Goal: Task Accomplishment & Management: Use online tool/utility

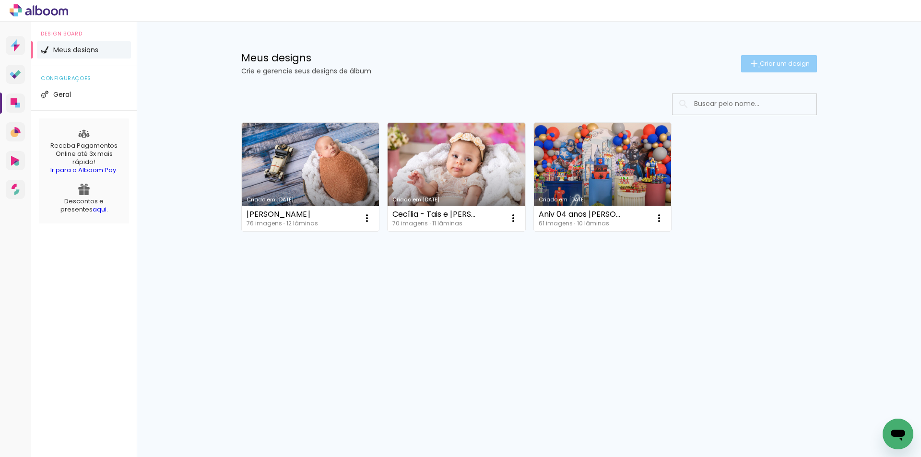
click at [757, 67] on iron-icon at bounding box center [755, 64] width 12 height 12
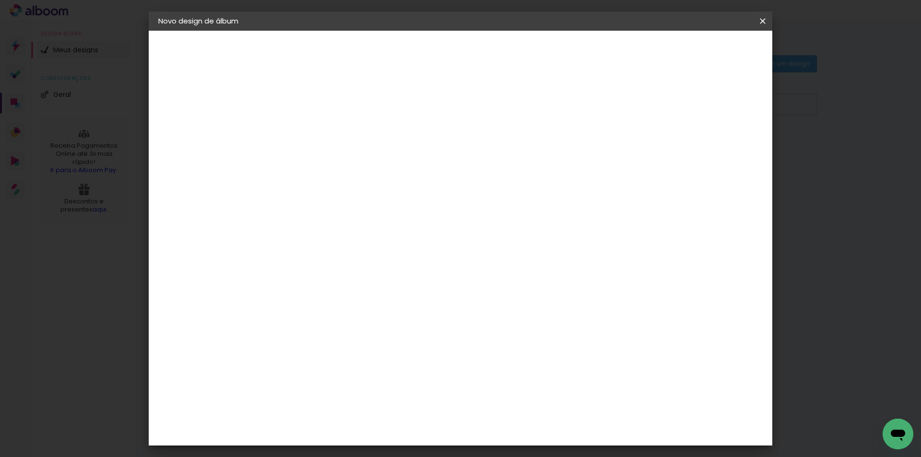
click at [315, 127] on input at bounding box center [315, 128] width 0 height 15
click at [357, 112] on div "Informações Dê um título ao seu álbum. Avançar" at bounding box center [315, 72] width 83 height 82
click at [357, 36] on header "Informações Dê um título ao seu álbum. Avançar" at bounding box center [315, 59] width 83 height 57
click at [315, 124] on input at bounding box center [315, 128] width 0 height 15
type input "Aniv 01 ano Benício [DATE]"
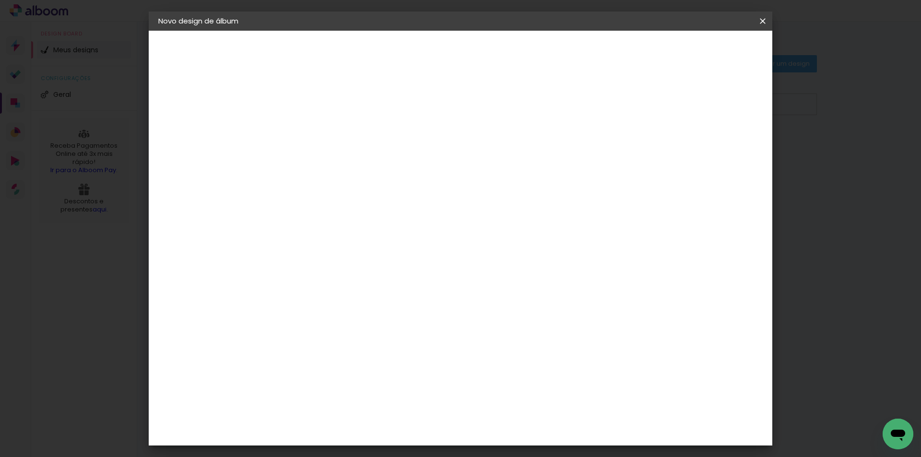
type paper-input "Aniv 01 ano Benício [DATE]"
click at [0, 0] on slot "Avançar" at bounding box center [0, 0] width 0 height 0
click at [495, 43] on paper-button "Avançar" at bounding box center [471, 51] width 47 height 16
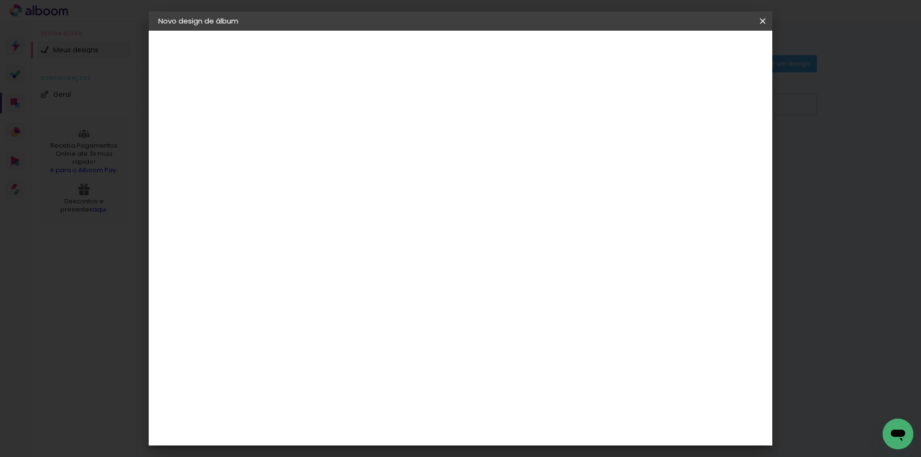
click at [353, 160] on input "text" at bounding box center [333, 167] width 37 height 15
click at [0, 0] on slot "Encadernados" at bounding box center [0, 0] width 0 height 0
type input "Encadernados"
click at [380, 349] on span "25 × 25" at bounding box center [357, 361] width 45 height 25
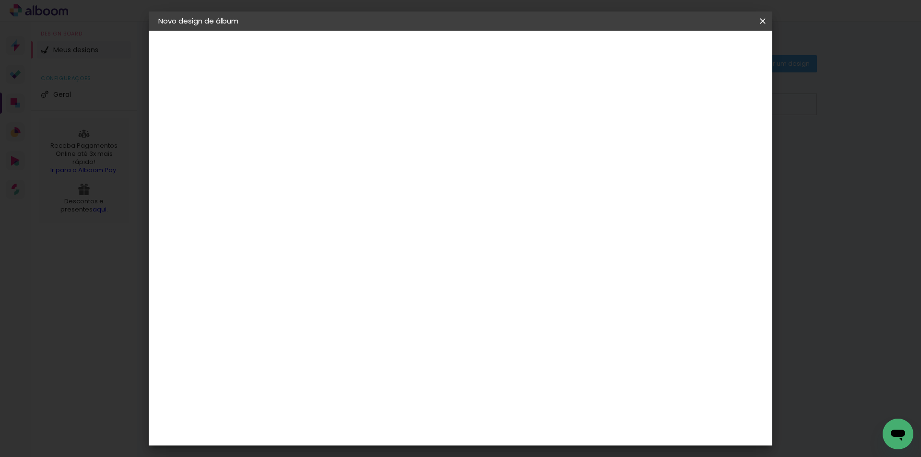
click at [0, 0] on slot "Avançar" at bounding box center [0, 0] width 0 height 0
click at [703, 48] on span "Iniciar design" at bounding box center [681, 51] width 44 height 7
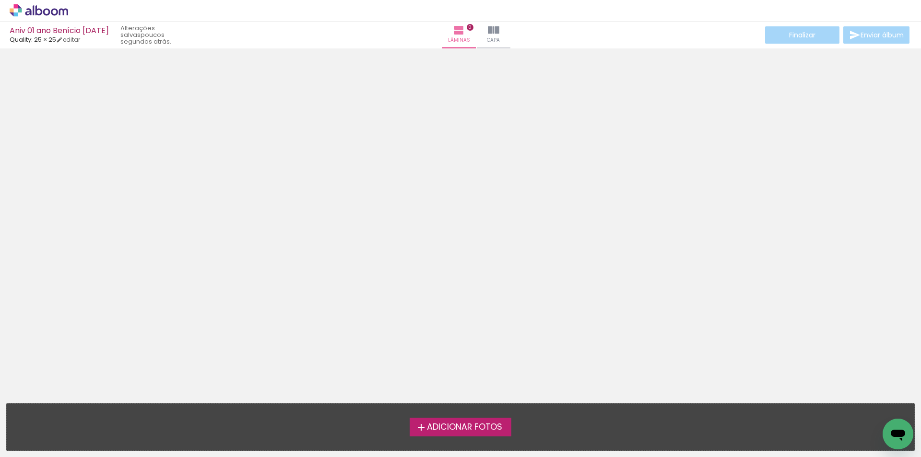
click at [429, 429] on span "Adicionar Fotos" at bounding box center [464, 427] width 75 height 9
click at [0, 0] on input "file" at bounding box center [0, 0] width 0 height 0
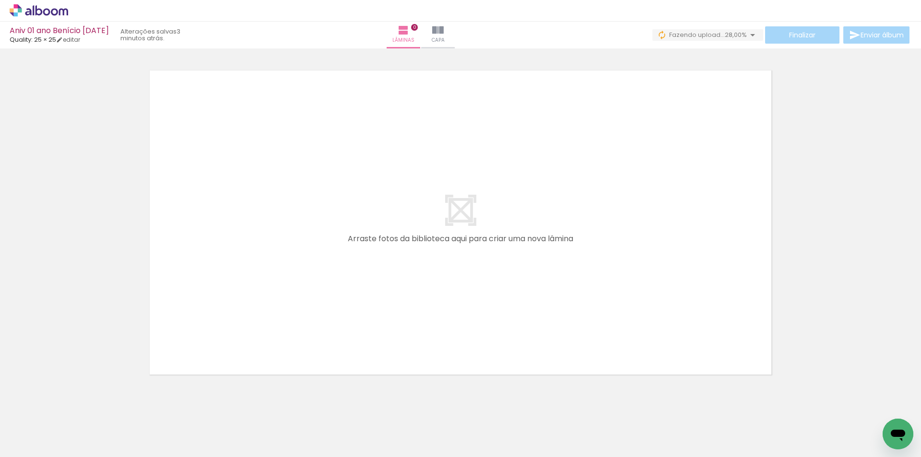
drag, startPoint x: 364, startPoint y: 345, endPoint x: 154, endPoint y: 270, distance: 223.7
click at [154, 270] on quentale-layouter at bounding box center [460, 223] width 635 height 318
click at [33, 427] on input "Todas as fotos" at bounding box center [27, 428] width 36 height 8
click at [0, 0] on slot "Não utilizadas" at bounding box center [0, 0] width 0 height 0
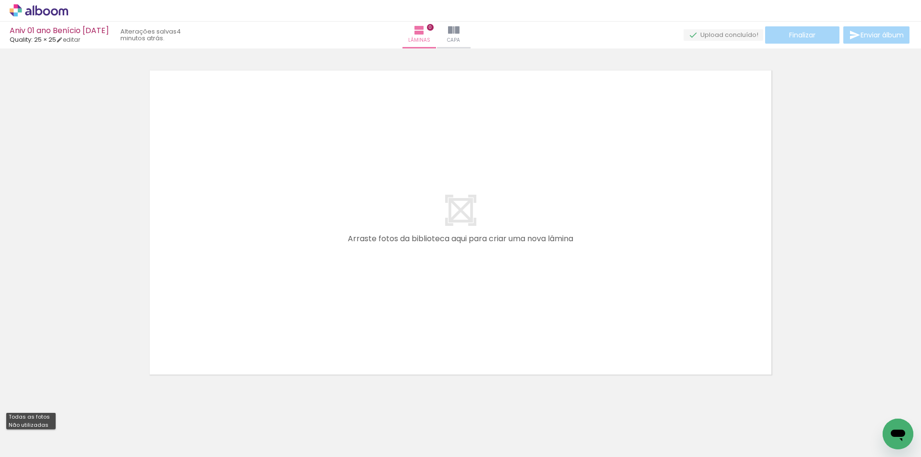
type input "Não utilizadas"
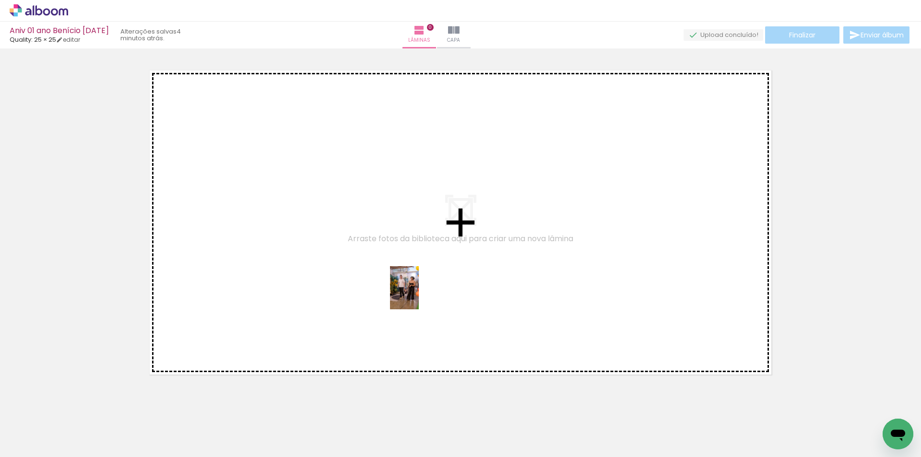
drag, startPoint x: 540, startPoint y: 438, endPoint x: 419, endPoint y: 295, distance: 187.6
click at [419, 295] on quentale-workspace at bounding box center [460, 228] width 921 height 457
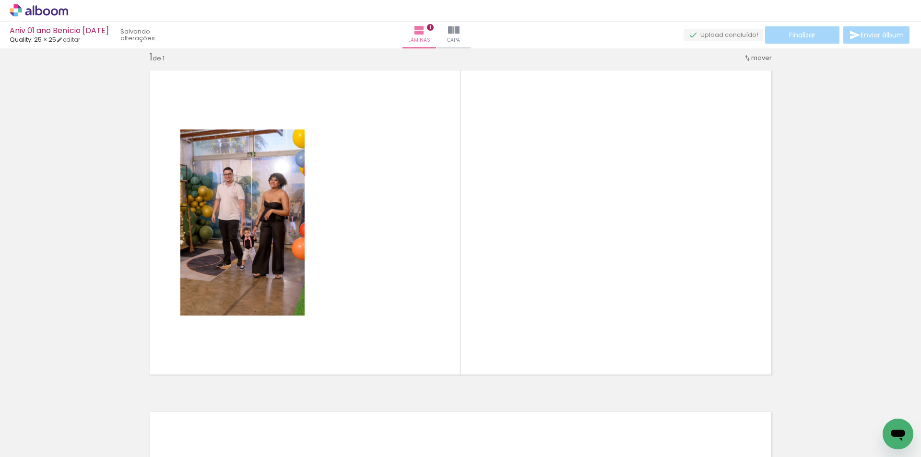
scroll to position [12, 0]
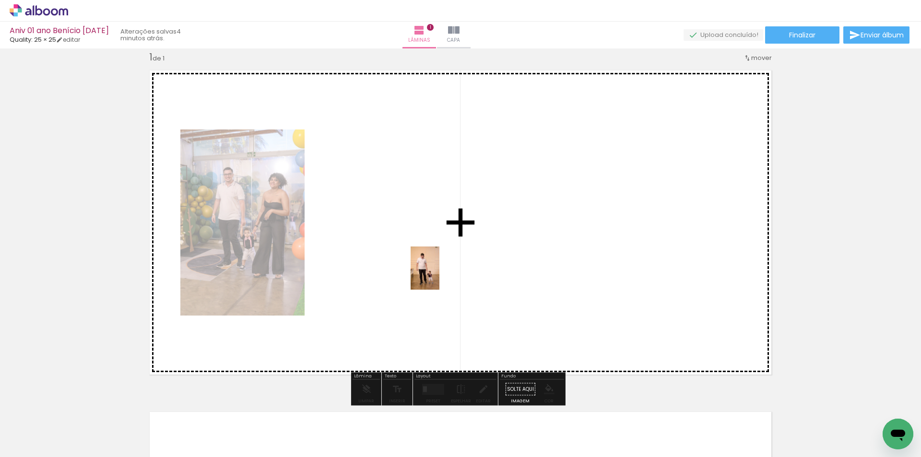
drag, startPoint x: 551, startPoint y: 429, endPoint x: 440, endPoint y: 275, distance: 190.3
click at [440, 275] on quentale-workspace at bounding box center [460, 228] width 921 height 457
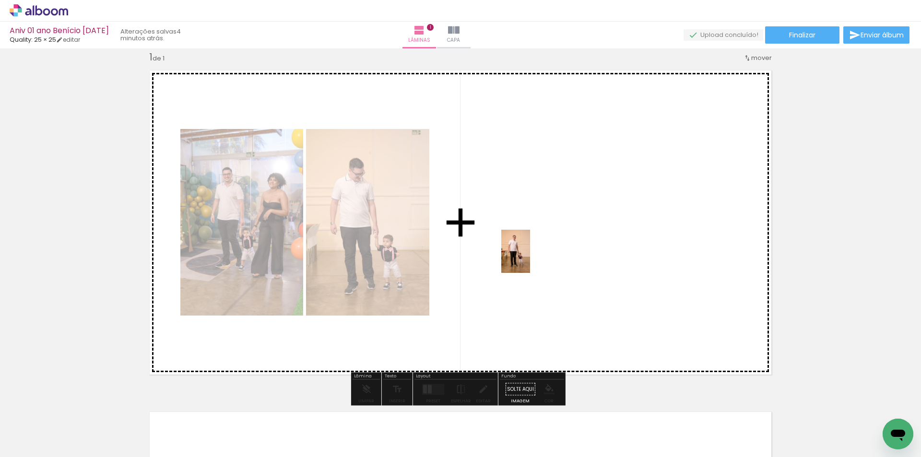
drag, startPoint x: 547, startPoint y: 427, endPoint x: 530, endPoint y: 259, distance: 169.2
click at [530, 259] on quentale-workspace at bounding box center [460, 228] width 921 height 457
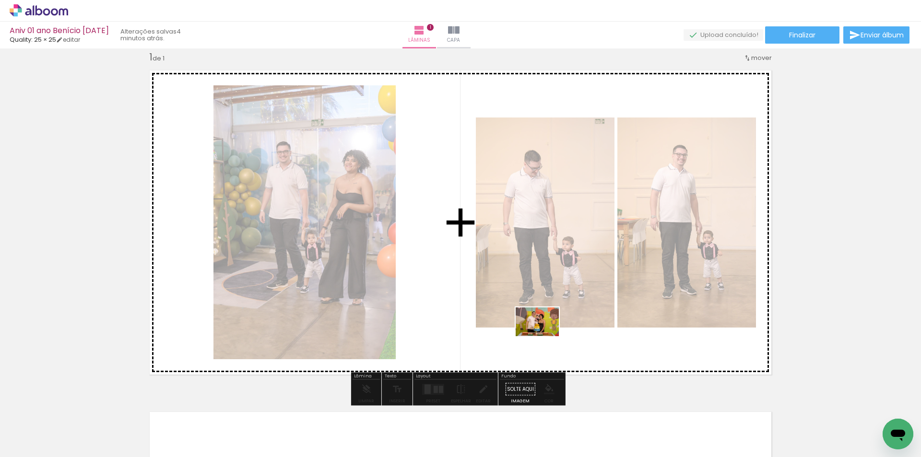
drag, startPoint x: 552, startPoint y: 437, endPoint x: 544, endPoint y: 333, distance: 104.4
click at [544, 333] on quentale-workspace at bounding box center [460, 228] width 921 height 457
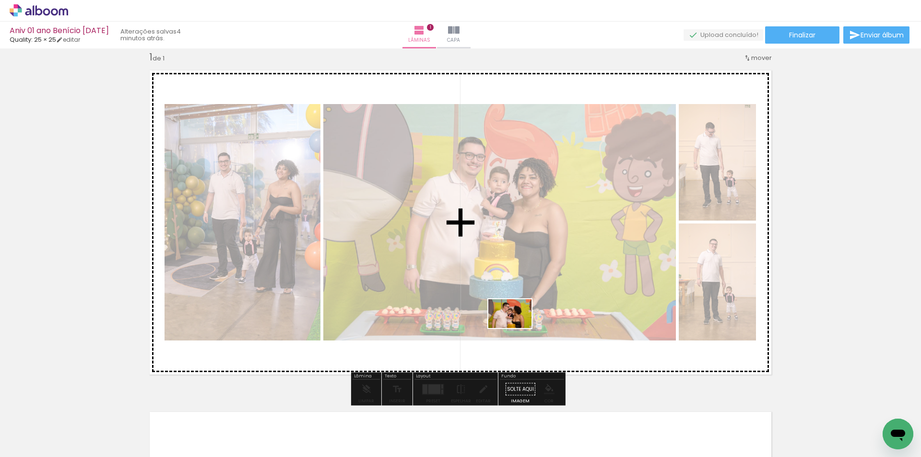
drag, startPoint x: 541, startPoint y: 428, endPoint x: 517, endPoint y: 328, distance: 102.5
click at [517, 328] on quentale-workspace at bounding box center [460, 228] width 921 height 457
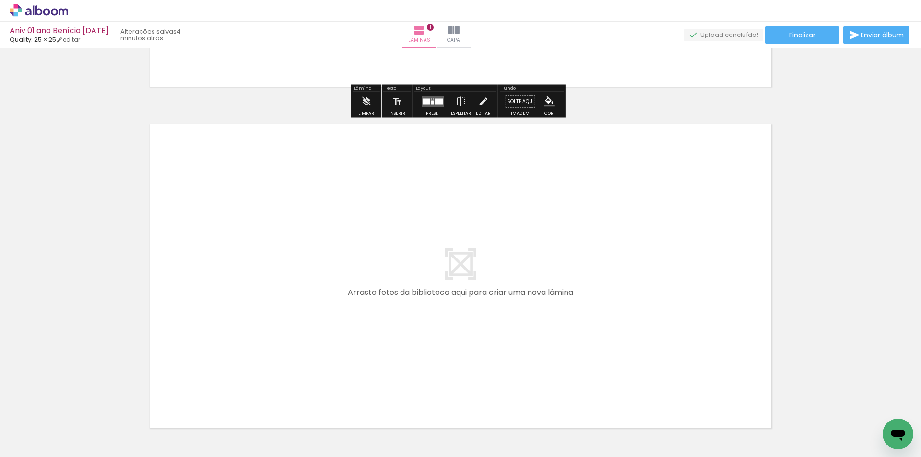
scroll to position [348, 0]
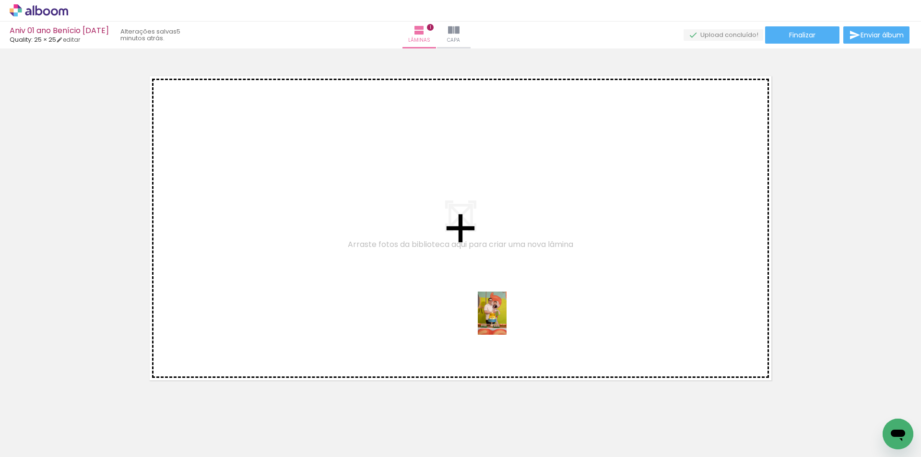
drag, startPoint x: 553, startPoint y: 433, endPoint x: 546, endPoint y: 341, distance: 91.9
click at [506, 321] on quentale-workspace at bounding box center [460, 228] width 921 height 457
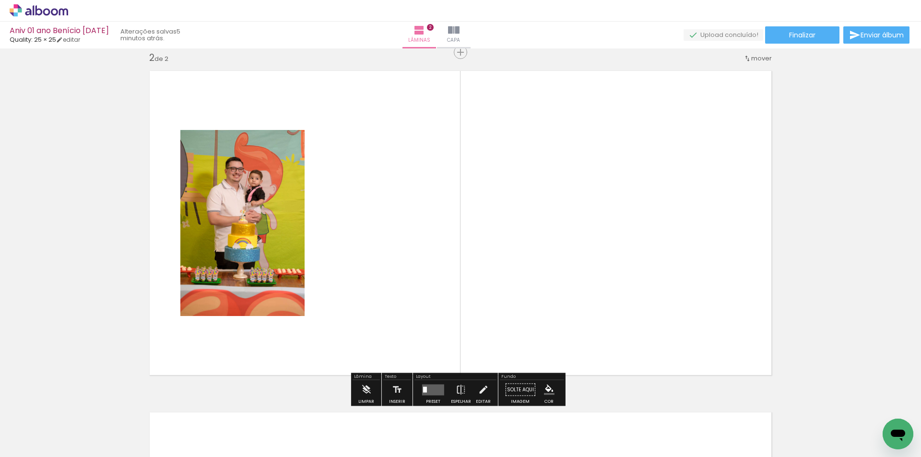
scroll to position [354, 0]
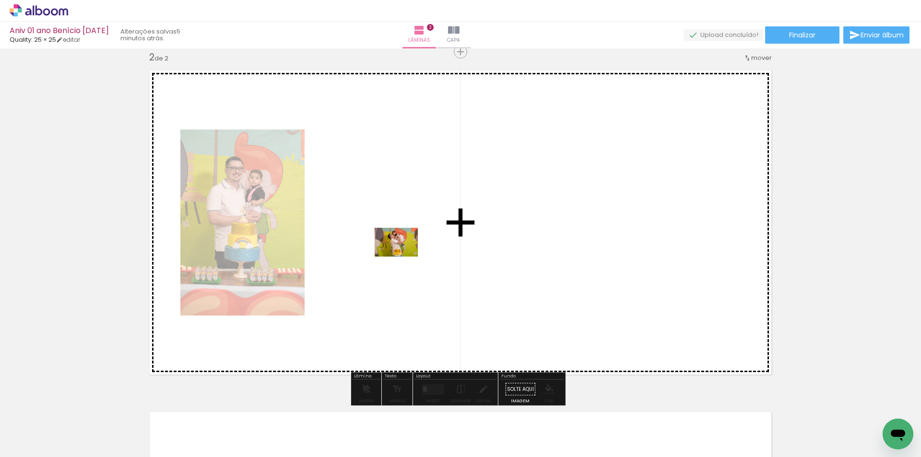
drag, startPoint x: 553, startPoint y: 432, endPoint x: 402, endPoint y: 253, distance: 234.7
click at [402, 253] on quentale-workspace at bounding box center [460, 228] width 921 height 457
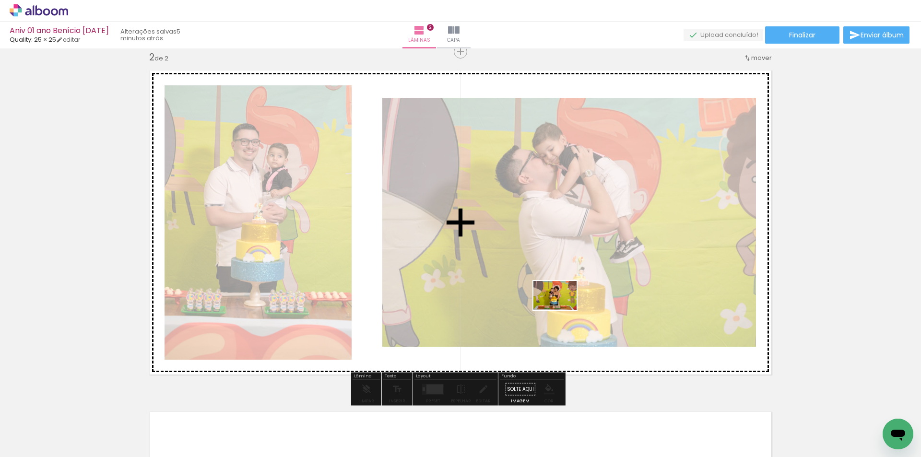
drag, startPoint x: 560, startPoint y: 432, endPoint x: 562, endPoint y: 307, distance: 125.3
click at [562, 307] on quentale-workspace at bounding box center [460, 228] width 921 height 457
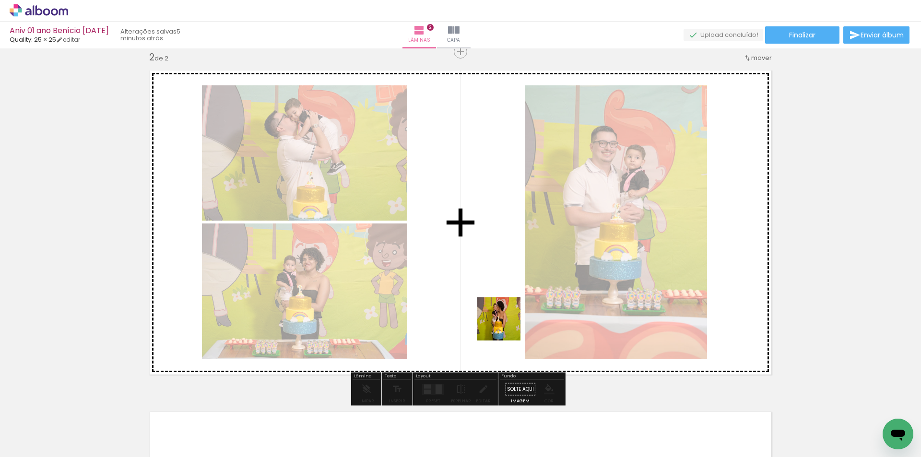
drag, startPoint x: 550, startPoint y: 430, endPoint x: 504, endPoint y: 322, distance: 117.4
click at [504, 322] on quentale-workspace at bounding box center [460, 228] width 921 height 457
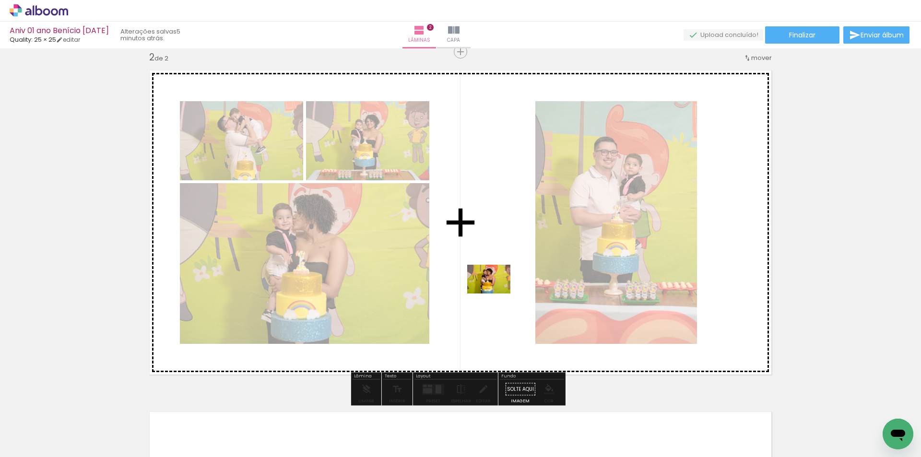
drag, startPoint x: 552, startPoint y: 437, endPoint x: 522, endPoint y: 307, distance: 133.5
click at [498, 292] on quentale-workspace at bounding box center [460, 228] width 921 height 457
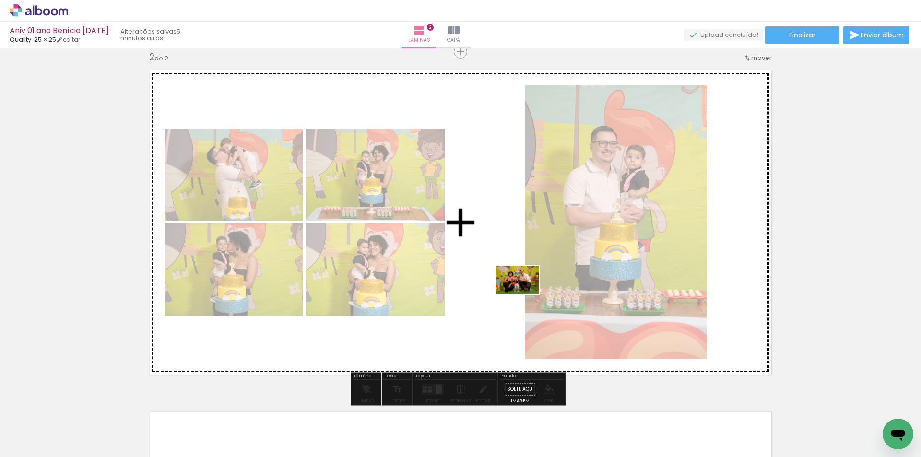
drag, startPoint x: 527, startPoint y: 428, endPoint x: 536, endPoint y: 288, distance: 139.4
click at [525, 294] on quentale-workspace at bounding box center [460, 228] width 921 height 457
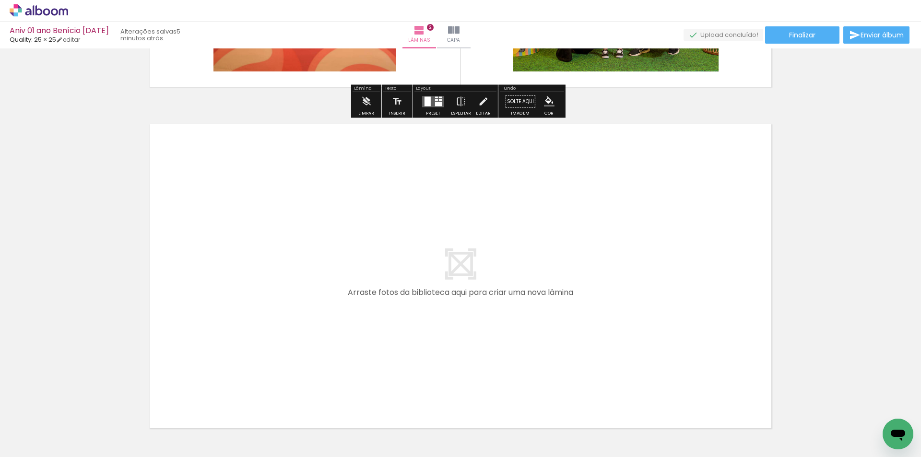
scroll to position [690, 0]
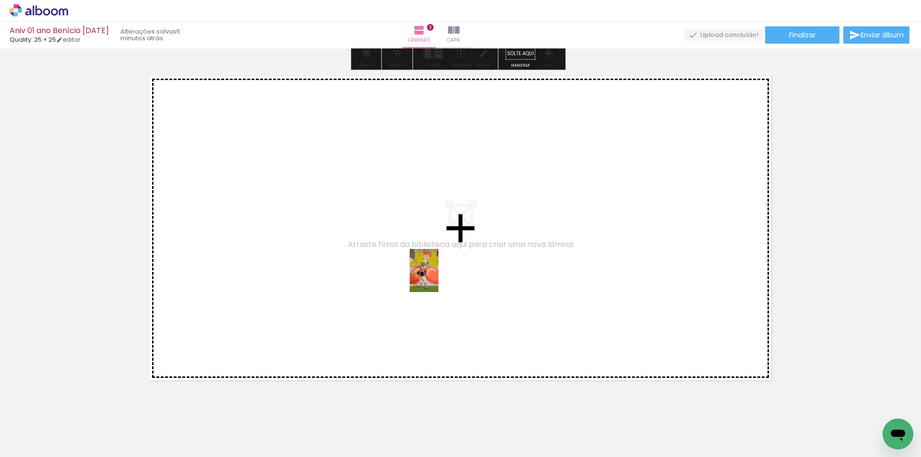
drag, startPoint x: 545, startPoint y: 420, endPoint x: 433, endPoint y: 273, distance: 184.7
click at [433, 273] on quentale-workspace at bounding box center [460, 228] width 921 height 457
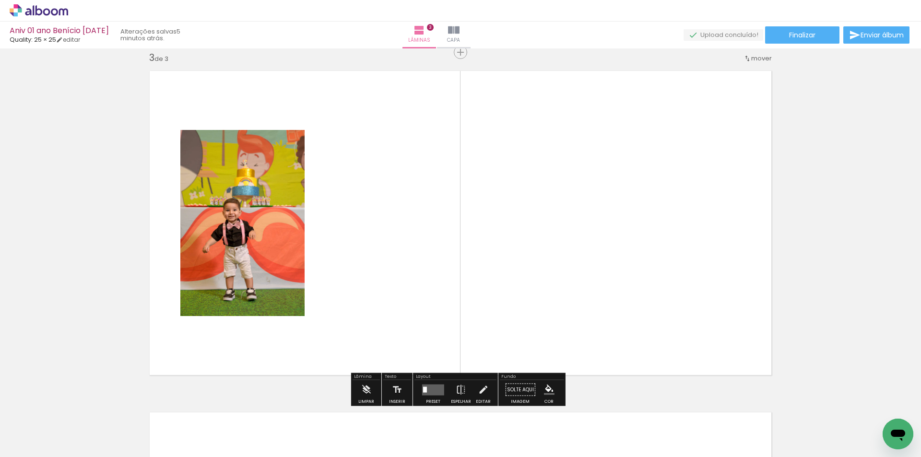
scroll to position [696, 0]
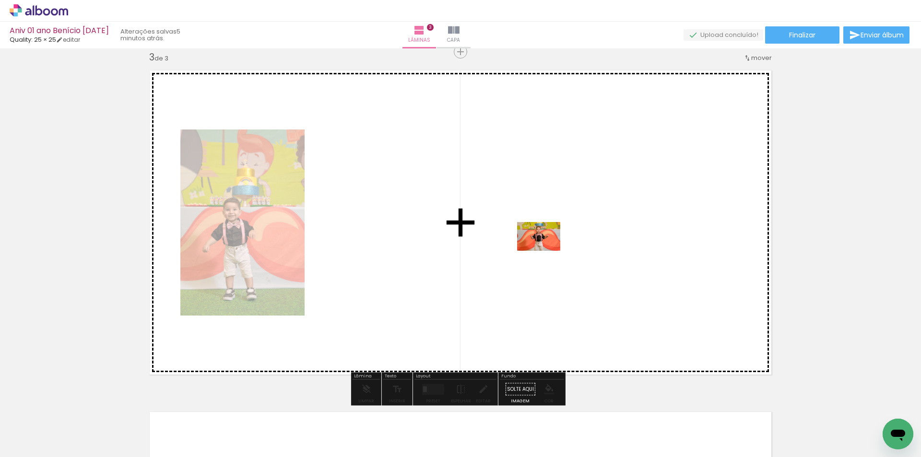
drag, startPoint x: 549, startPoint y: 424, endPoint x: 546, endPoint y: 250, distance: 174.2
click at [546, 250] on quentale-workspace at bounding box center [460, 228] width 921 height 457
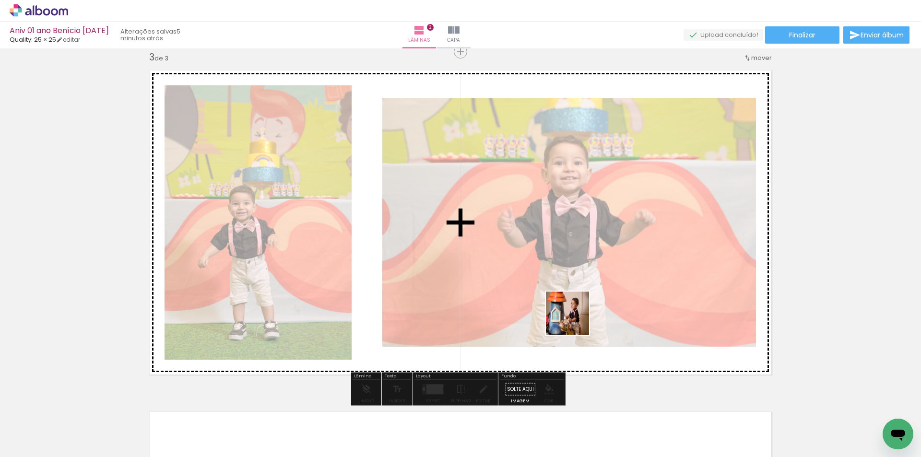
drag, startPoint x: 601, startPoint y: 423, endPoint x: 569, endPoint y: 267, distance: 158.8
click at [553, 251] on quentale-workspace at bounding box center [460, 228] width 921 height 457
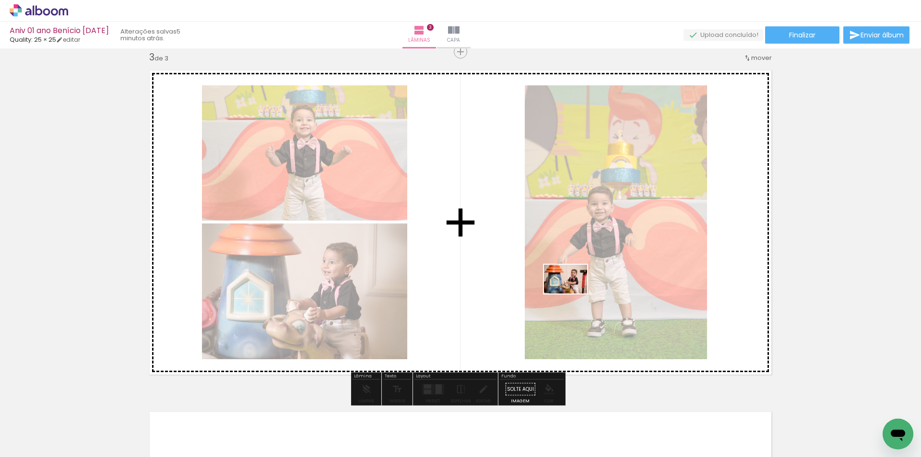
drag, startPoint x: 601, startPoint y: 422, endPoint x: 573, endPoint y: 294, distance: 131.1
click at [573, 294] on quentale-workspace at bounding box center [460, 228] width 921 height 457
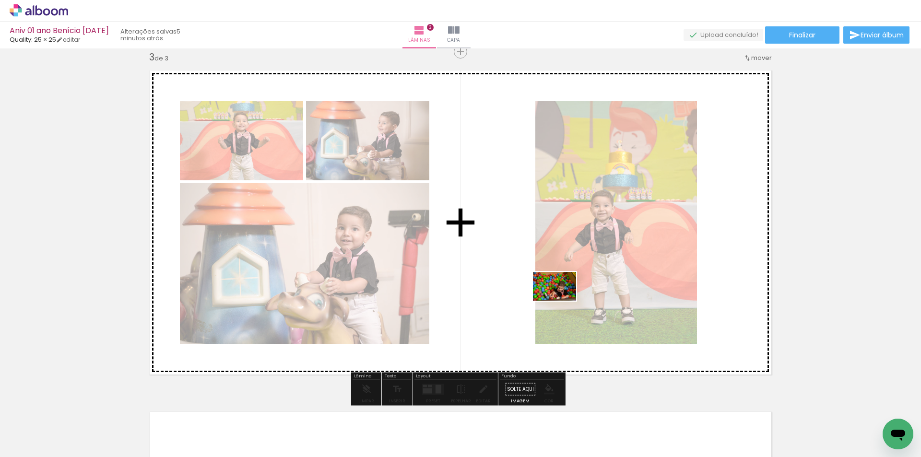
drag, startPoint x: 591, startPoint y: 416, endPoint x: 584, endPoint y: 312, distance: 103.5
click at [562, 299] on quentale-workspace at bounding box center [460, 228] width 921 height 457
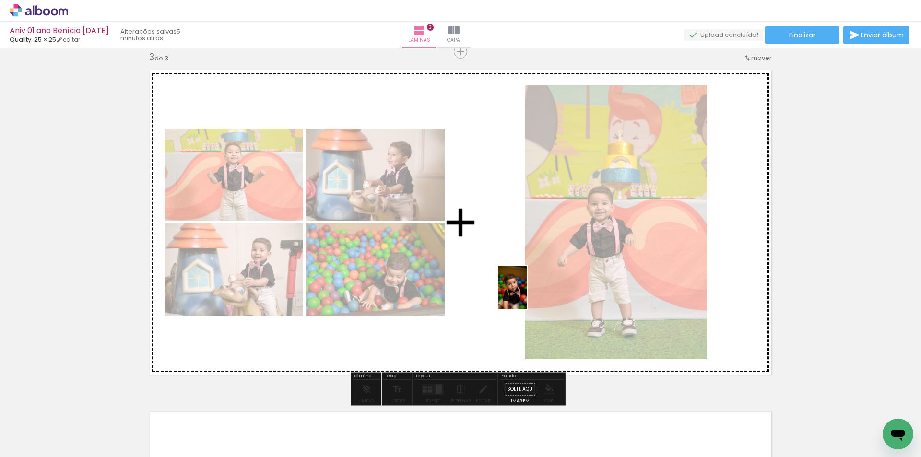
drag, startPoint x: 598, startPoint y: 436, endPoint x: 526, endPoint y: 282, distance: 170.2
click at [526, 282] on quentale-workspace at bounding box center [460, 228] width 921 height 457
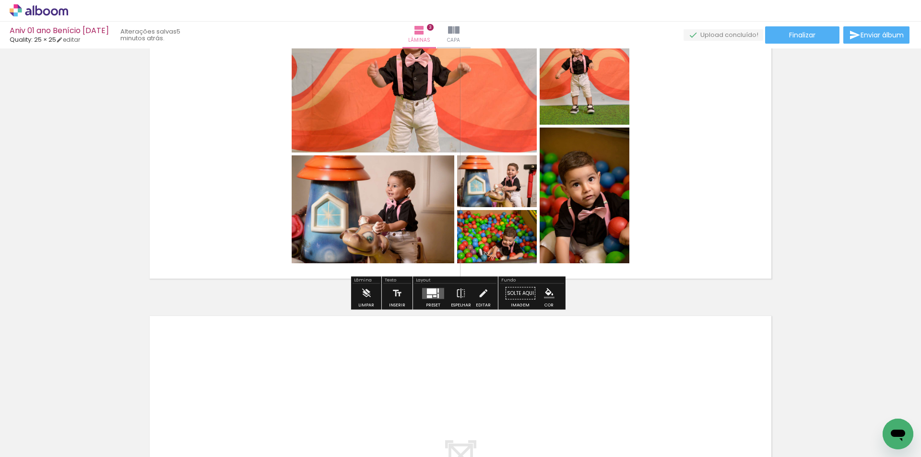
scroll to position [888, 0]
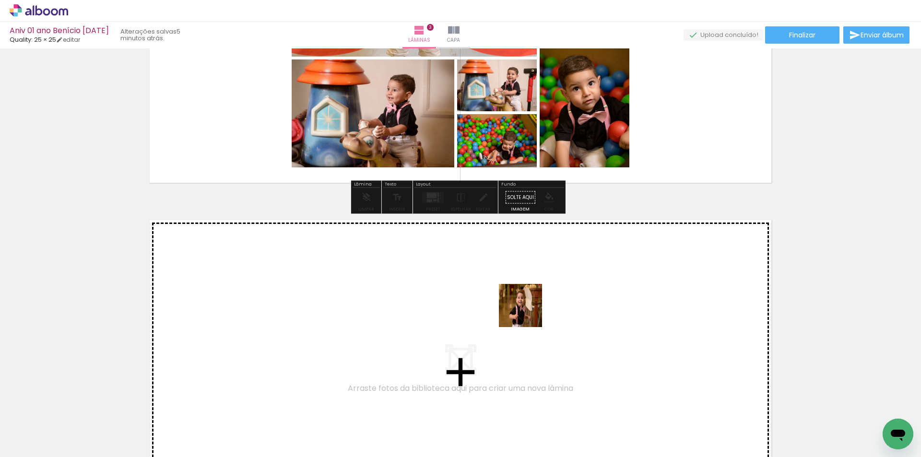
drag, startPoint x: 545, startPoint y: 430, endPoint x: 528, endPoint y: 312, distance: 119.3
click at [528, 312] on quentale-workspace at bounding box center [460, 228] width 921 height 457
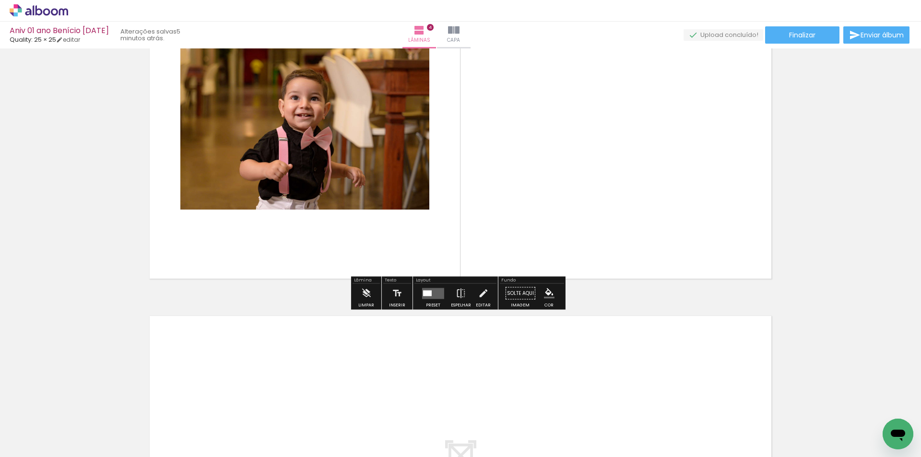
scroll to position [1085, 0]
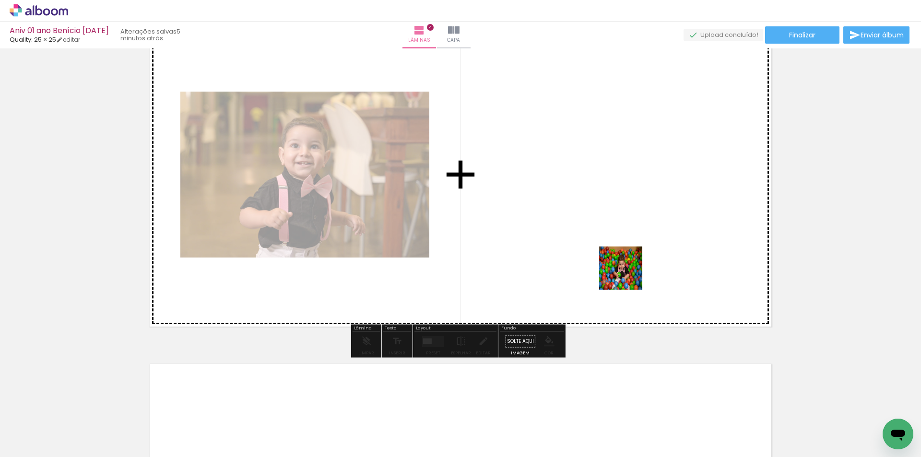
drag, startPoint x: 755, startPoint y: 432, endPoint x: 598, endPoint y: 243, distance: 246.1
click at [598, 243] on quentale-workspace at bounding box center [460, 228] width 921 height 457
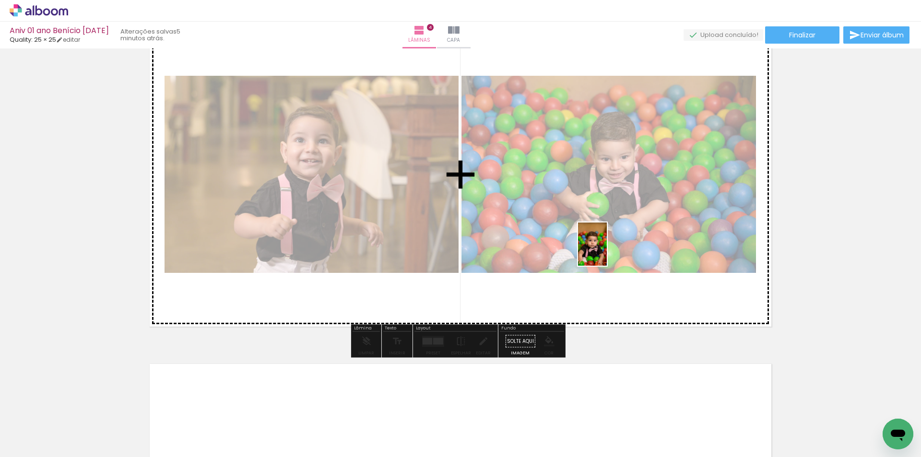
drag, startPoint x: 691, startPoint y: 424, endPoint x: 596, endPoint y: 244, distance: 203.3
click at [599, 243] on quentale-workspace at bounding box center [460, 228] width 921 height 457
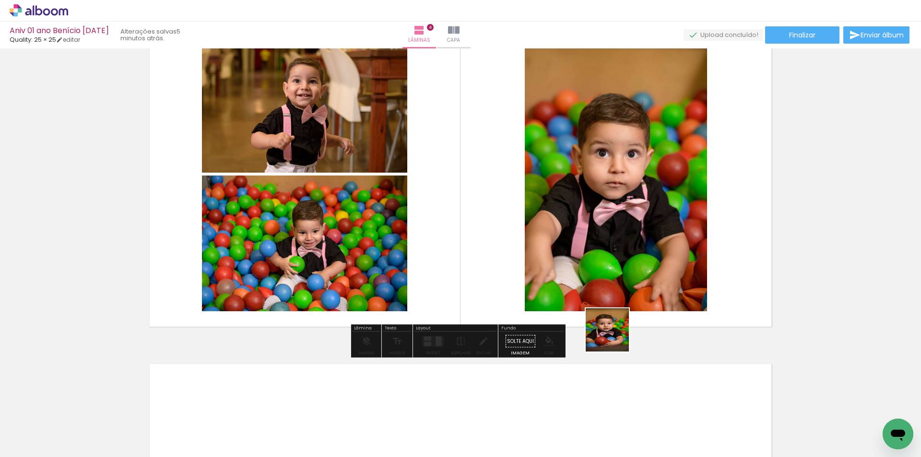
drag, startPoint x: 630, startPoint y: 395, endPoint x: 589, endPoint y: 310, distance: 94.2
click at [594, 260] on quentale-workspace at bounding box center [460, 228] width 921 height 457
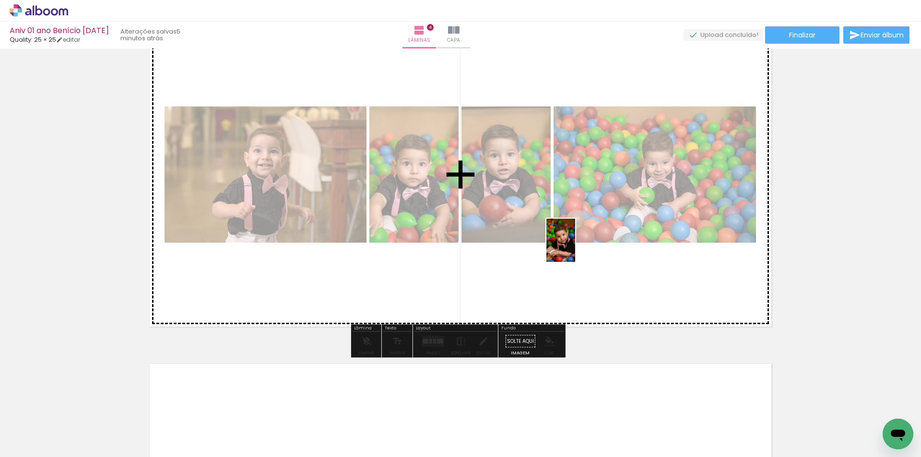
drag, startPoint x: 588, startPoint y: 417, endPoint x: 575, endPoint y: 247, distance: 170.3
click at [575, 247] on quentale-workspace at bounding box center [460, 228] width 921 height 457
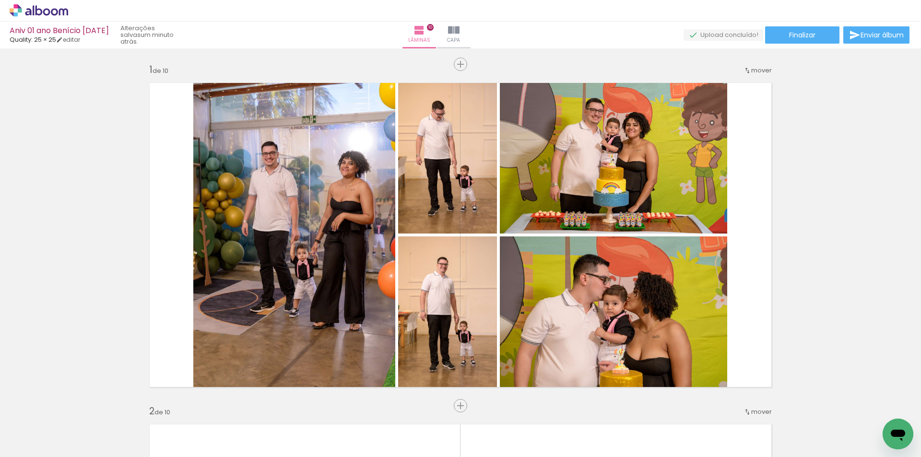
scroll to position [2057, 0]
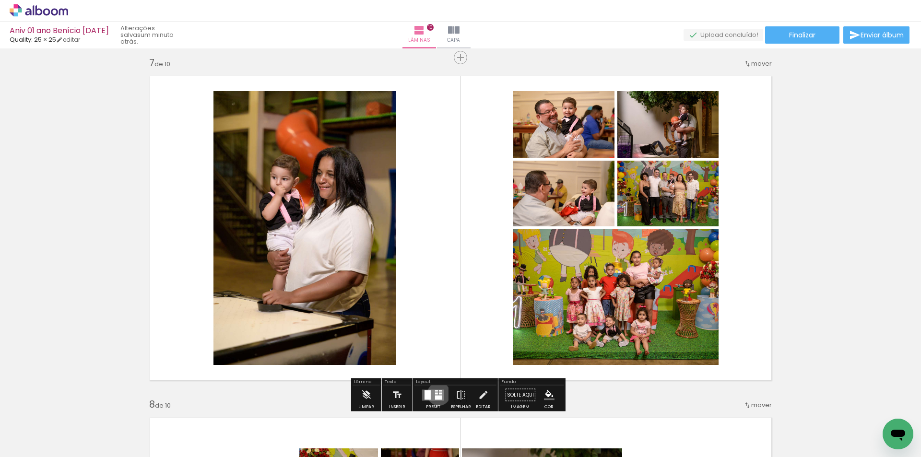
click at [439, 394] on div at bounding box center [440, 394] width 3 height 2
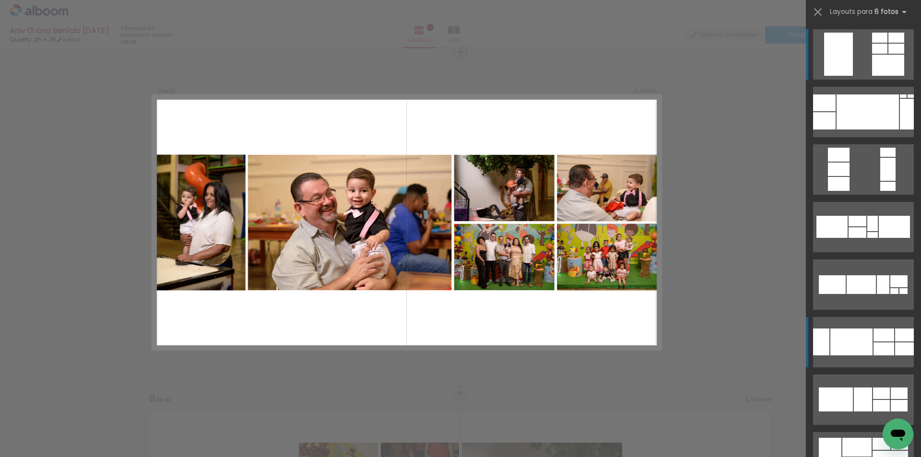
scroll to position [48, 0]
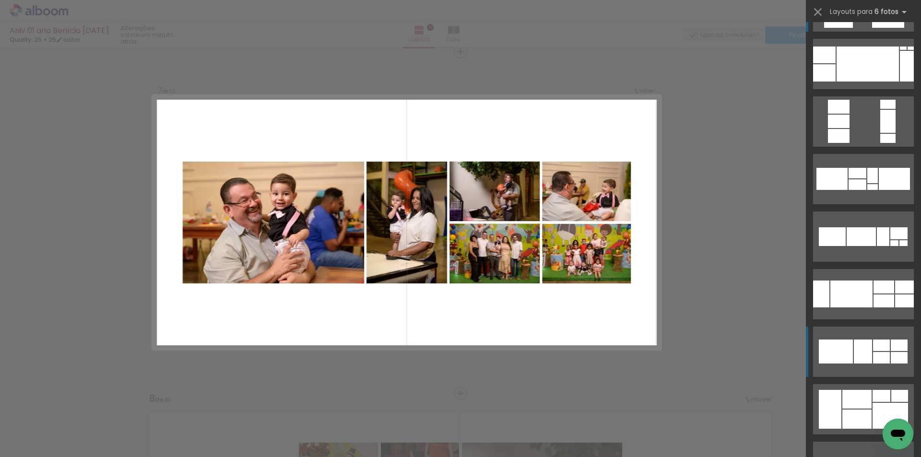
click at [859, 352] on div at bounding box center [863, 352] width 18 height 24
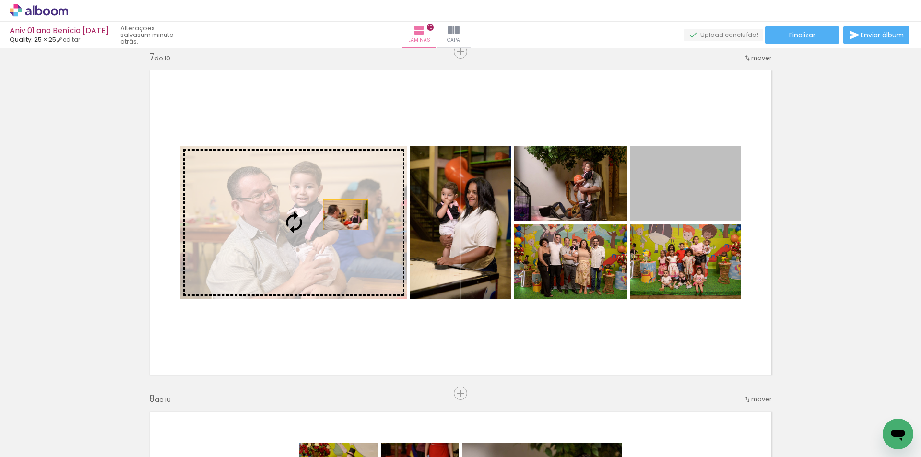
drag, startPoint x: 702, startPoint y: 196, endPoint x: 335, endPoint y: 215, distance: 367.6
click at [0, 0] on slot at bounding box center [0, 0] width 0 height 0
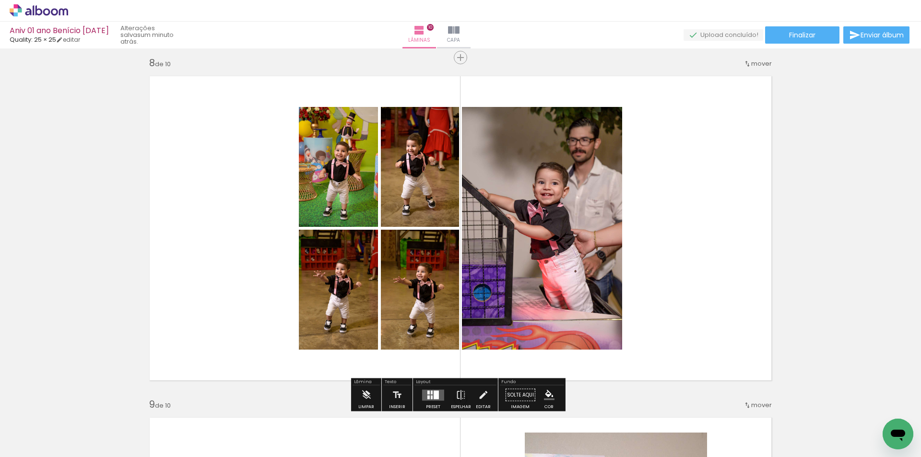
scroll to position [2446, 0]
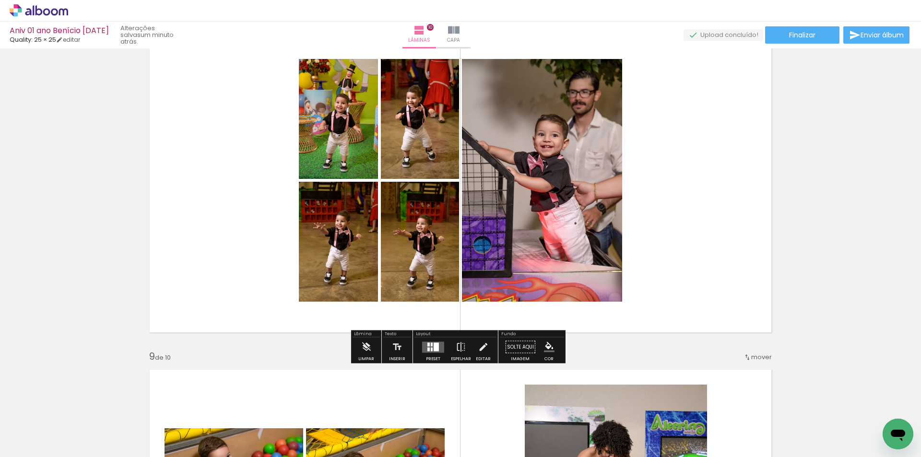
click at [431, 346] on div at bounding box center [432, 345] width 2 height 4
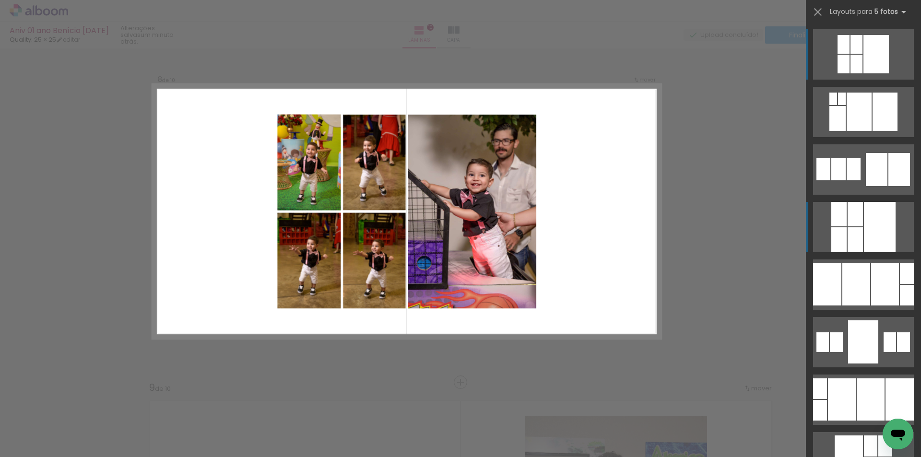
scroll to position [2404, 0]
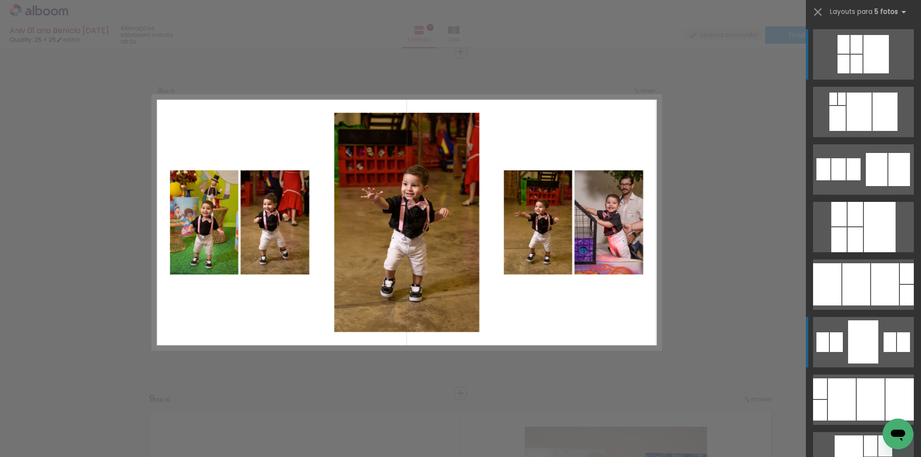
click at [857, 329] on div at bounding box center [863, 342] width 30 height 43
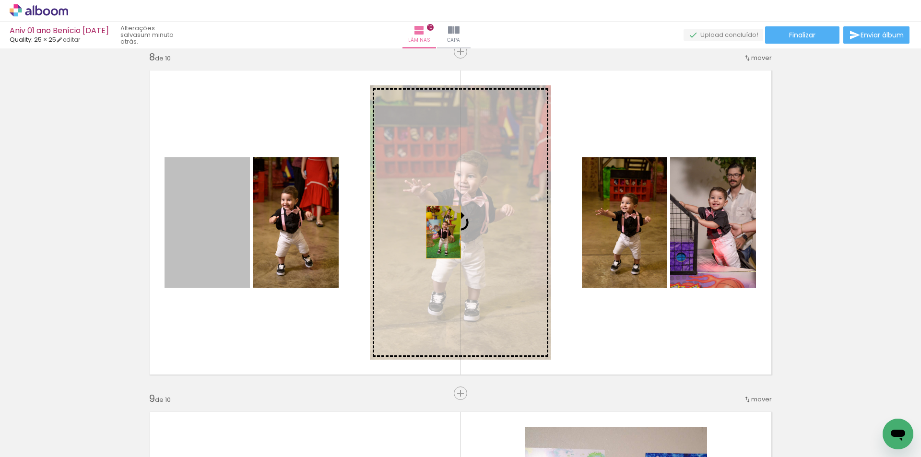
drag, startPoint x: 201, startPoint y: 232, endPoint x: 448, endPoint y: 231, distance: 246.7
click at [0, 0] on slot at bounding box center [0, 0] width 0 height 0
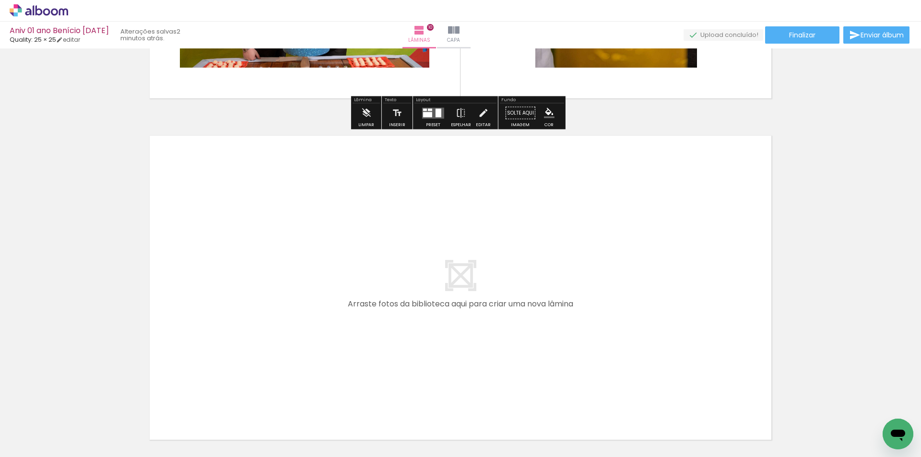
scroll to position [3220, 0]
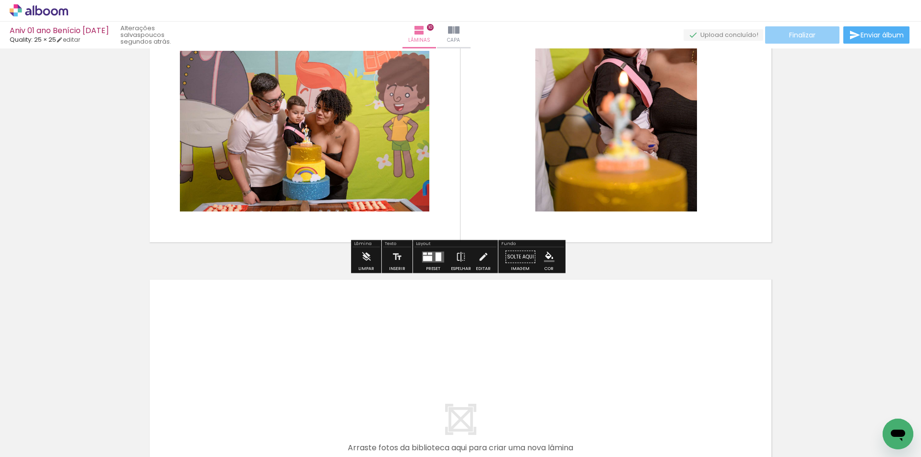
click at [811, 36] on span "Finalizar" at bounding box center [802, 35] width 26 height 7
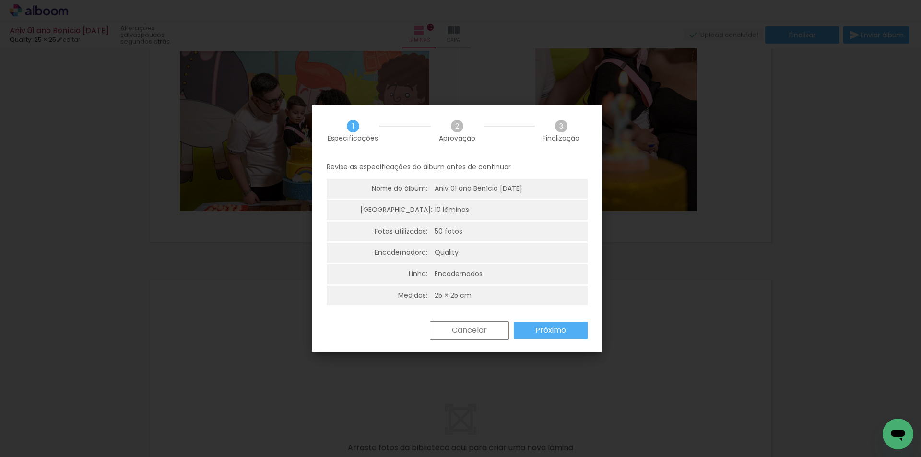
click at [0, 0] on slot "Próximo" at bounding box center [0, 0] width 0 height 0
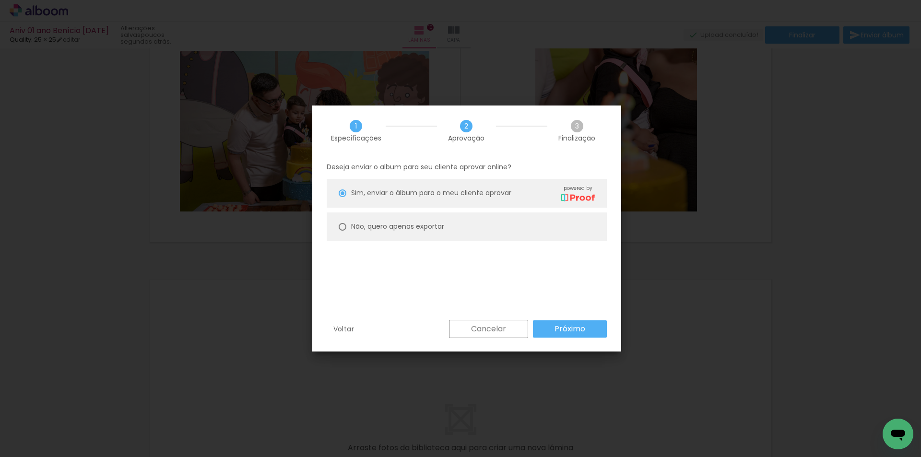
click at [0, 0] on slot "Cancelar" at bounding box center [0, 0] width 0 height 0
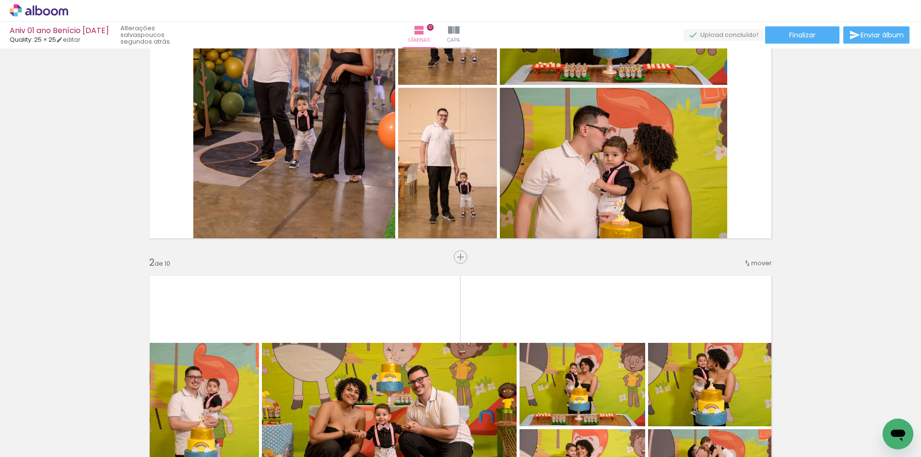
scroll to position [0, 0]
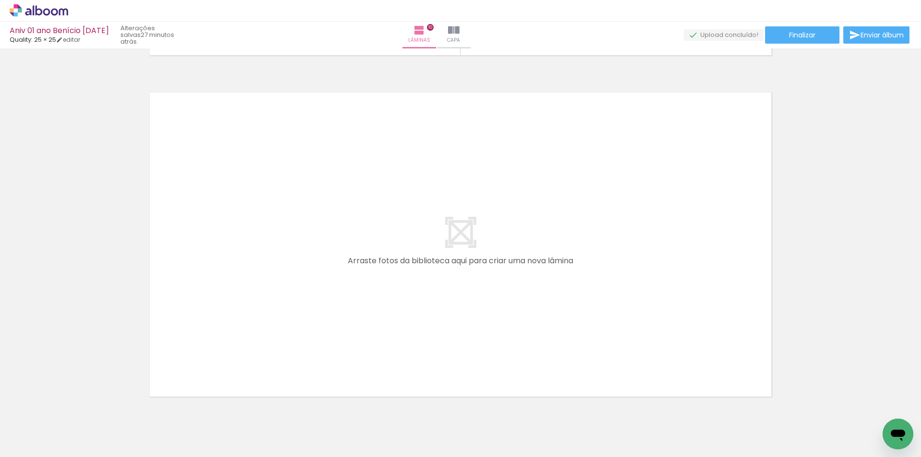
scroll to position [3447, 0]
